Goal: Transaction & Acquisition: Book appointment/travel/reservation

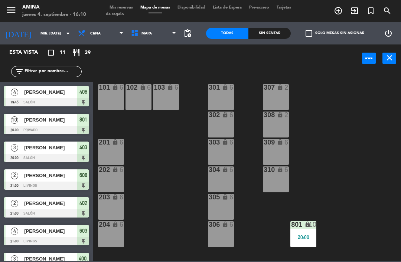
click at [37, 32] on input "mié. [DATE]" at bounding box center [62, 34] width 51 height 12
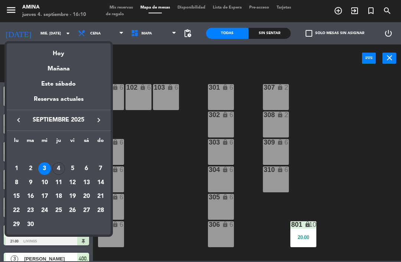
click at [57, 169] on div "4" at bounding box center [58, 169] width 13 height 13
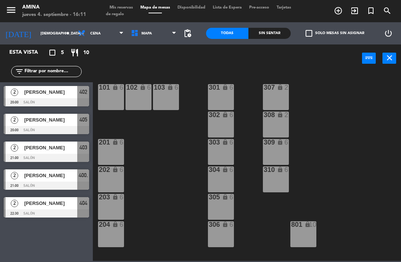
click at [50, 35] on input "[DEMOGRAPHIC_DATA] [DATE]" at bounding box center [62, 34] width 51 height 12
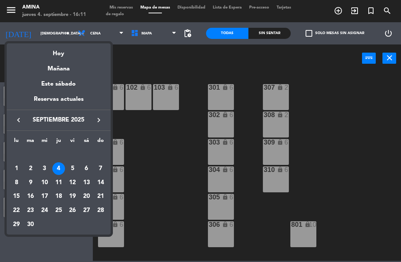
click at [31, 176] on td "9" at bounding box center [30, 183] width 14 height 14
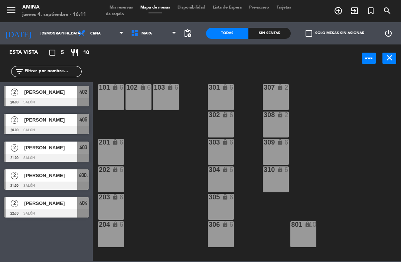
type input "[DATE] sep."
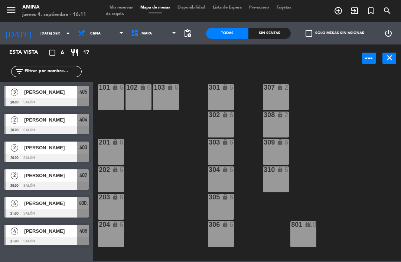
click at [337, 5] on span "add_circle_outline" at bounding box center [338, 10] width 16 height 13
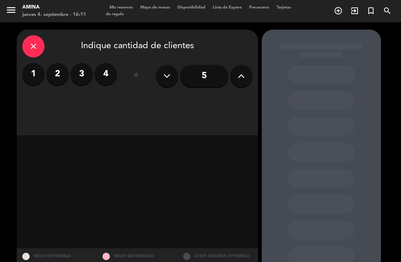
click at [105, 75] on label "4" at bounding box center [106, 74] width 22 height 22
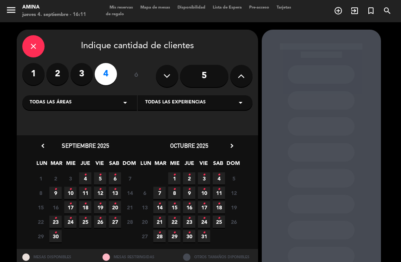
click at [56, 187] on icon "•" at bounding box center [55, 190] width 3 height 12
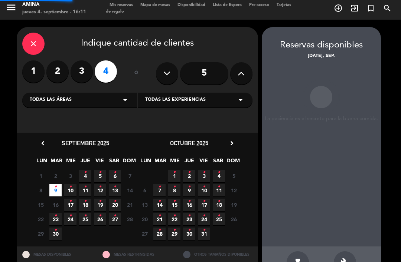
scroll to position [24, 0]
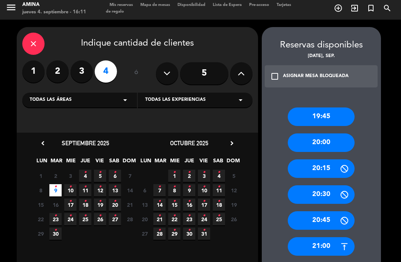
click at [324, 238] on div "21:00" at bounding box center [321, 247] width 67 height 19
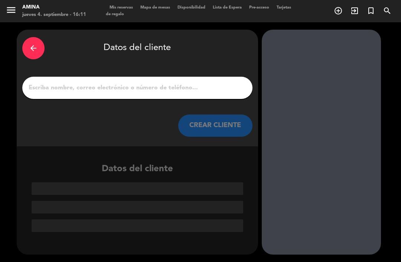
click at [186, 77] on div at bounding box center [137, 88] width 230 height 22
click at [212, 83] on input "1" at bounding box center [137, 88] width 219 height 10
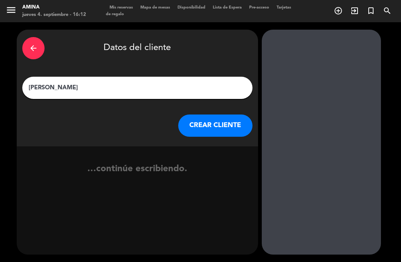
type input "[PERSON_NAME]"
click at [214, 115] on button "CREAR CLIENTE" at bounding box center [215, 126] width 74 height 22
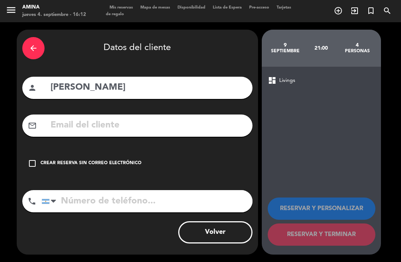
click at [201, 118] on input "text" at bounding box center [148, 125] width 197 height 15
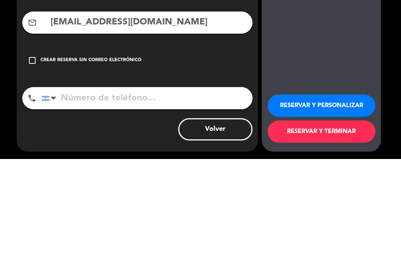
type input "[EMAIL_ADDRESS][DOMAIN_NAME]"
click at [183, 190] on input "tel" at bounding box center [147, 201] width 211 height 22
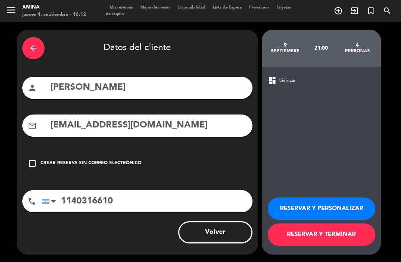
type input "1140316610"
click at [328, 235] on button "RESERVAR Y TERMINAR" at bounding box center [322, 235] width 108 height 22
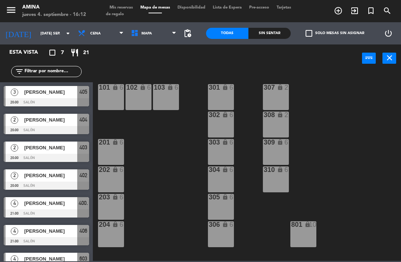
click at [62, 34] on input "[DATE] sep." at bounding box center [62, 34] width 51 height 12
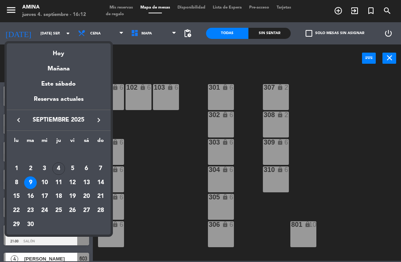
click at [60, 166] on div "4" at bounding box center [58, 169] width 13 height 13
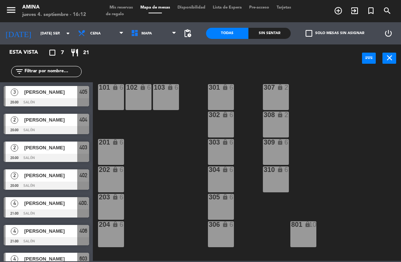
type input "[DEMOGRAPHIC_DATA] [DATE]"
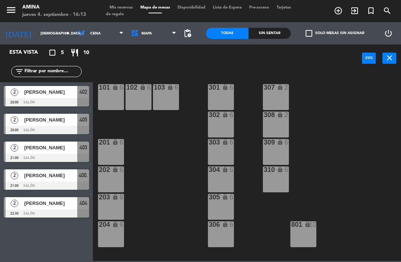
click at [55, 99] on div at bounding box center [46, 102] width 85 height 8
